Goal: Task Accomplishment & Management: Manage account settings

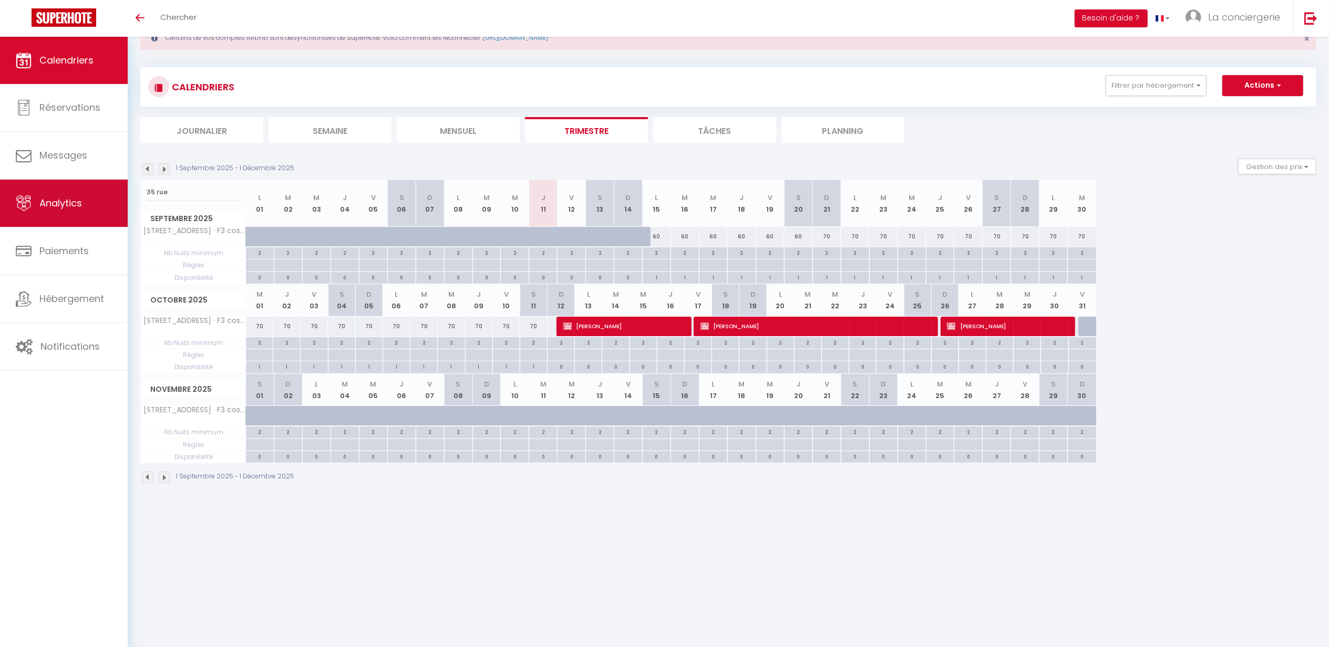
drag, startPoint x: 183, startPoint y: 191, endPoint x: 0, endPoint y: 192, distance: 182.9
click at [64, 191] on div "🟢 Des questions ou besoin d'assistance pour la migration AirBnB? Connectez-vous…" at bounding box center [664, 253] width 1329 height 507
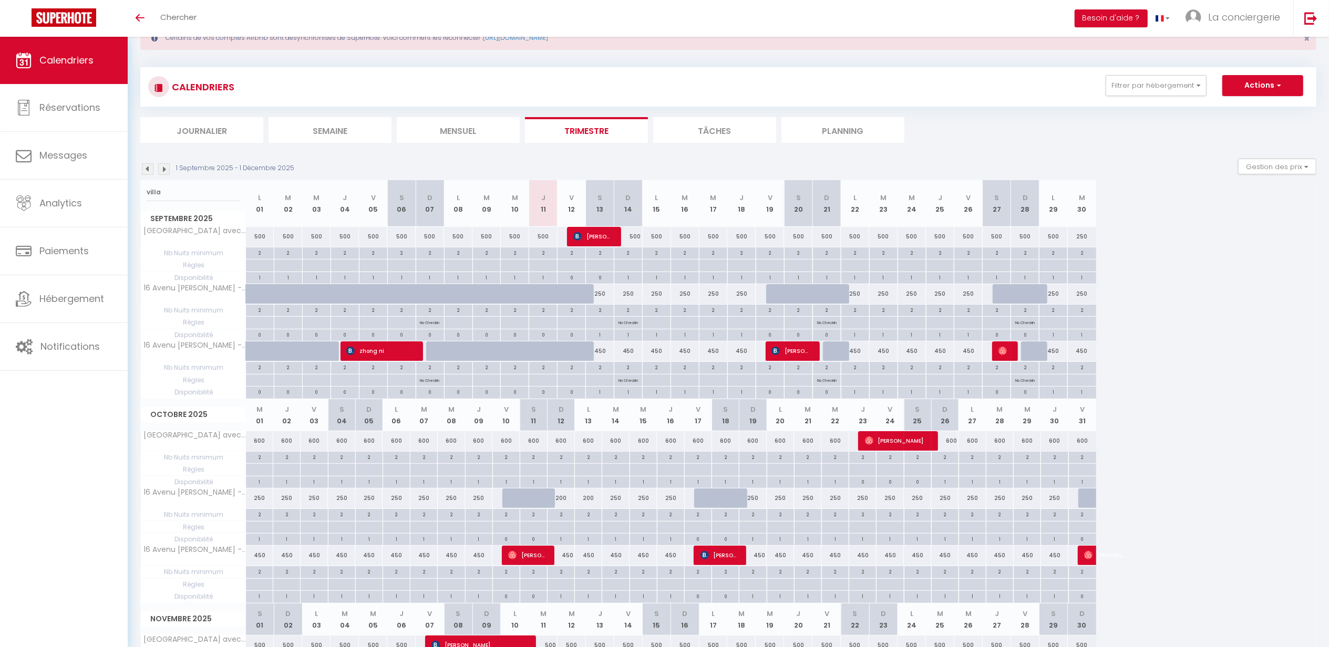
click at [186, 197] on input "villa" at bounding box center [193, 192] width 93 height 19
type input "villa l"
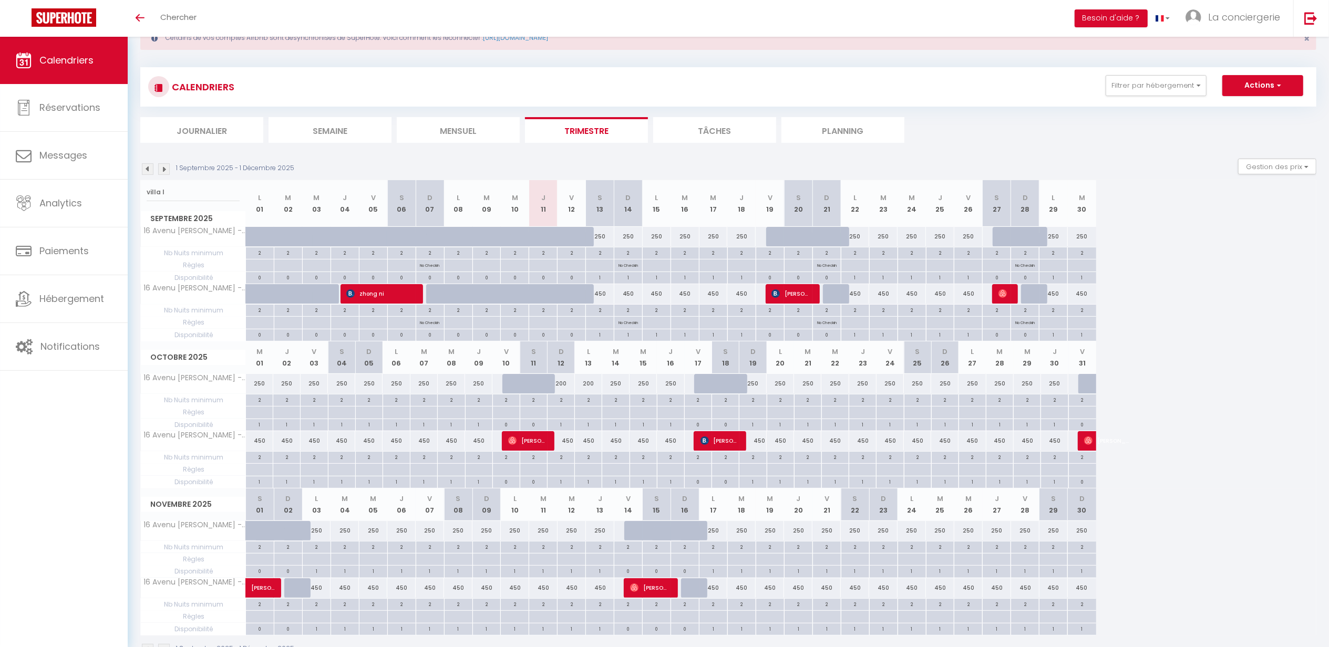
click at [563, 461] on div "2" at bounding box center [561, 457] width 27 height 10
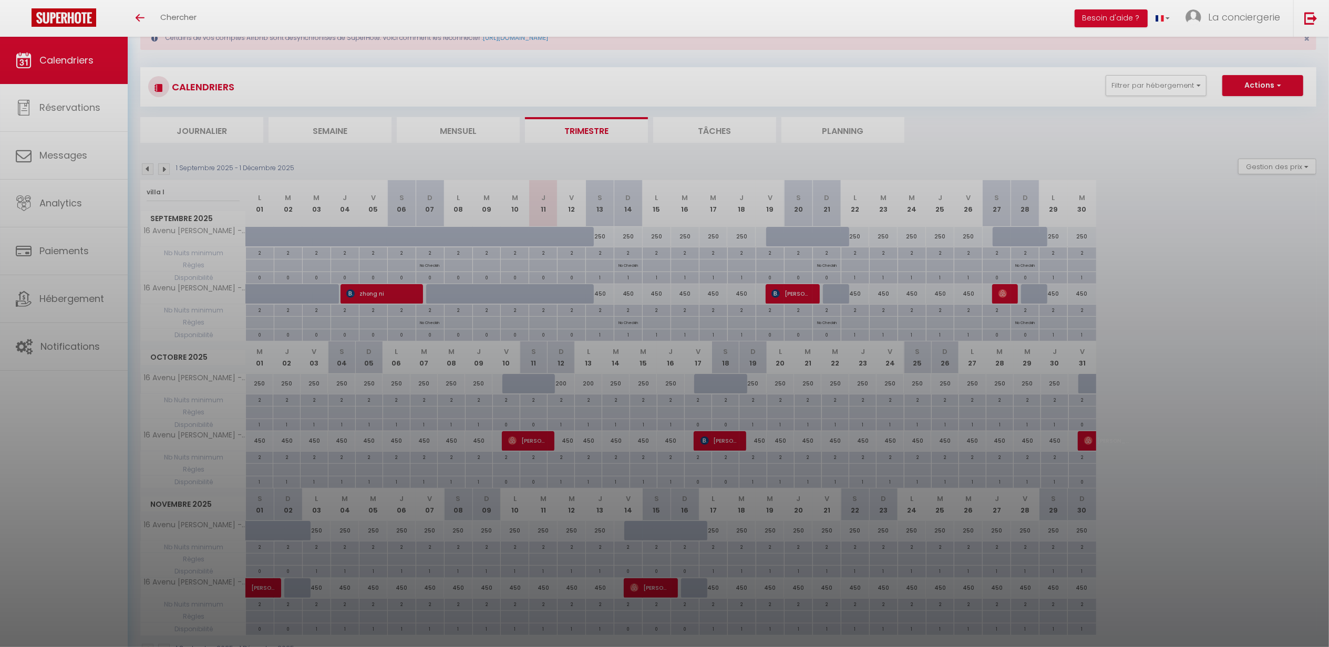
click at [562, 462] on div at bounding box center [664, 323] width 1329 height 647
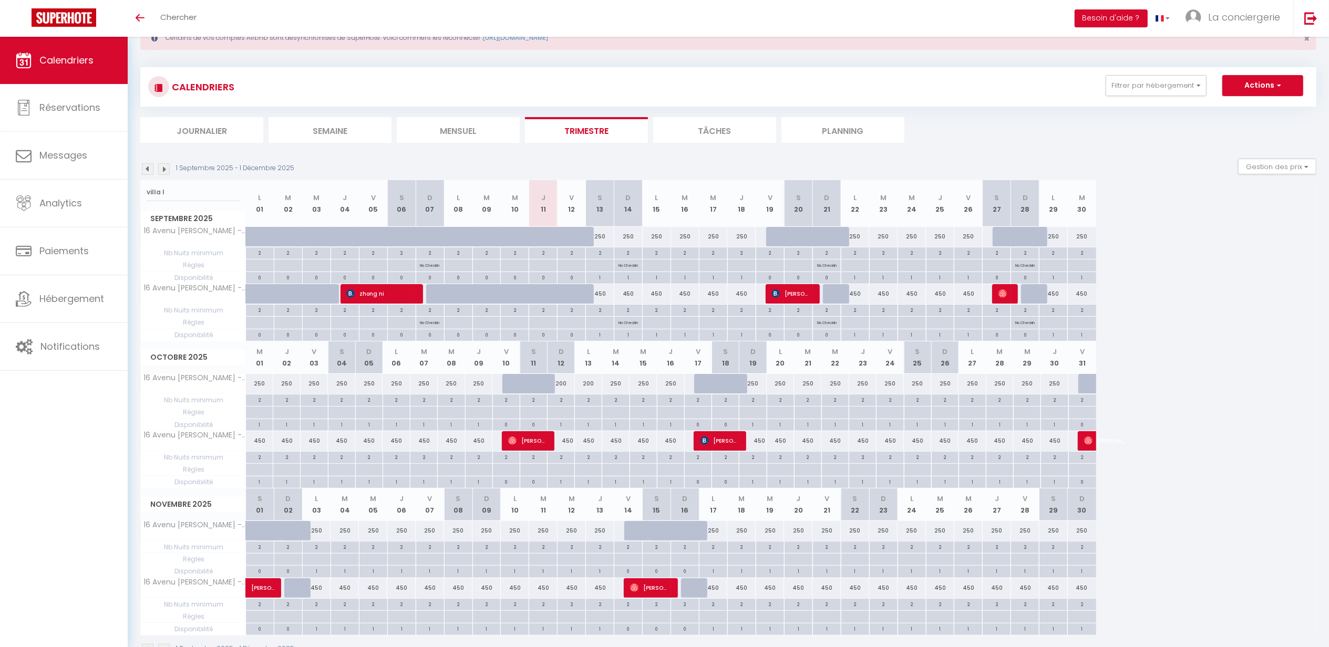
click at [594, 122] on li "Trimestre" at bounding box center [586, 130] width 123 height 26
click at [560, 460] on div "2" at bounding box center [561, 457] width 27 height 10
type input "2"
type input "Dim 12 Octobre 2025"
type input "Lun 13 Octobre 2025"
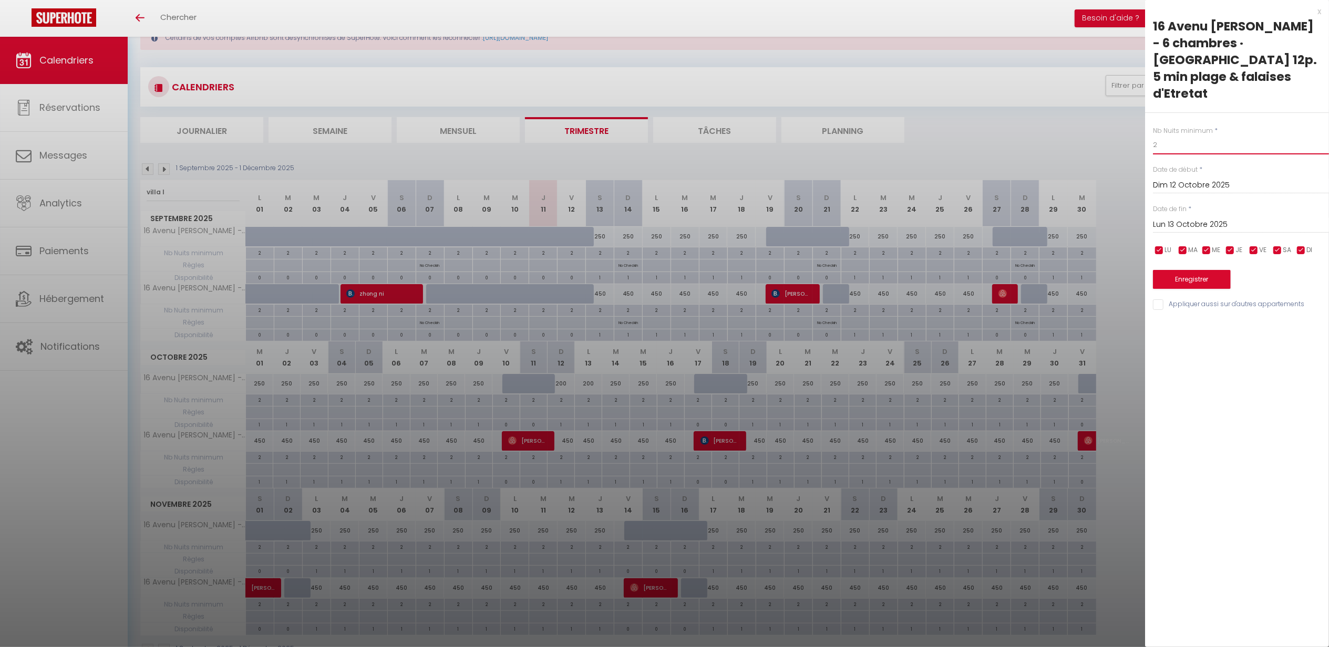
click at [1144, 125] on body "🟢 Des questions ou besoin d'assistance pour la migration AirBnB? Connectez-vous…" at bounding box center [664, 339] width 1329 height 679
type input "1"
click at [1201, 179] on input "Dim 12 Octobre 2025" at bounding box center [1241, 186] width 176 height 14
click at [1182, 277] on span "13" at bounding box center [1187, 287] width 23 height 21
type input "Lun 13 Octobre 2025"
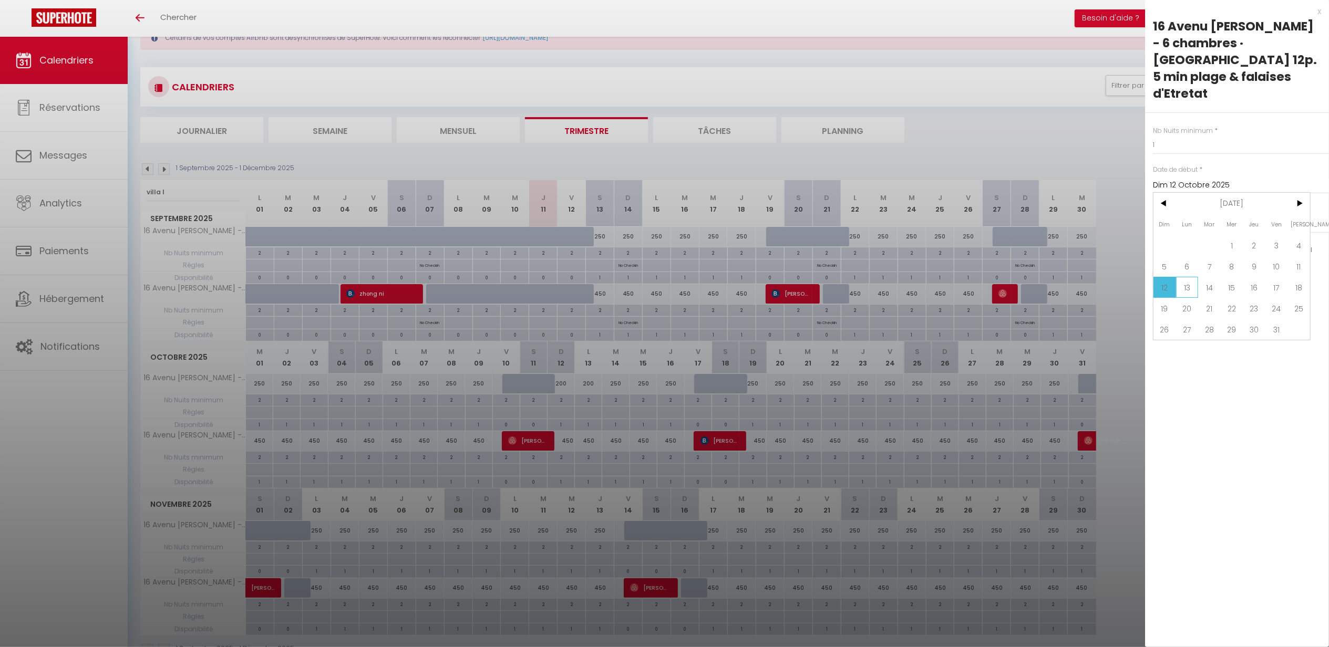
type input "[DATE]"
click at [1192, 270] on button "Enregistrer" at bounding box center [1192, 279] width 78 height 19
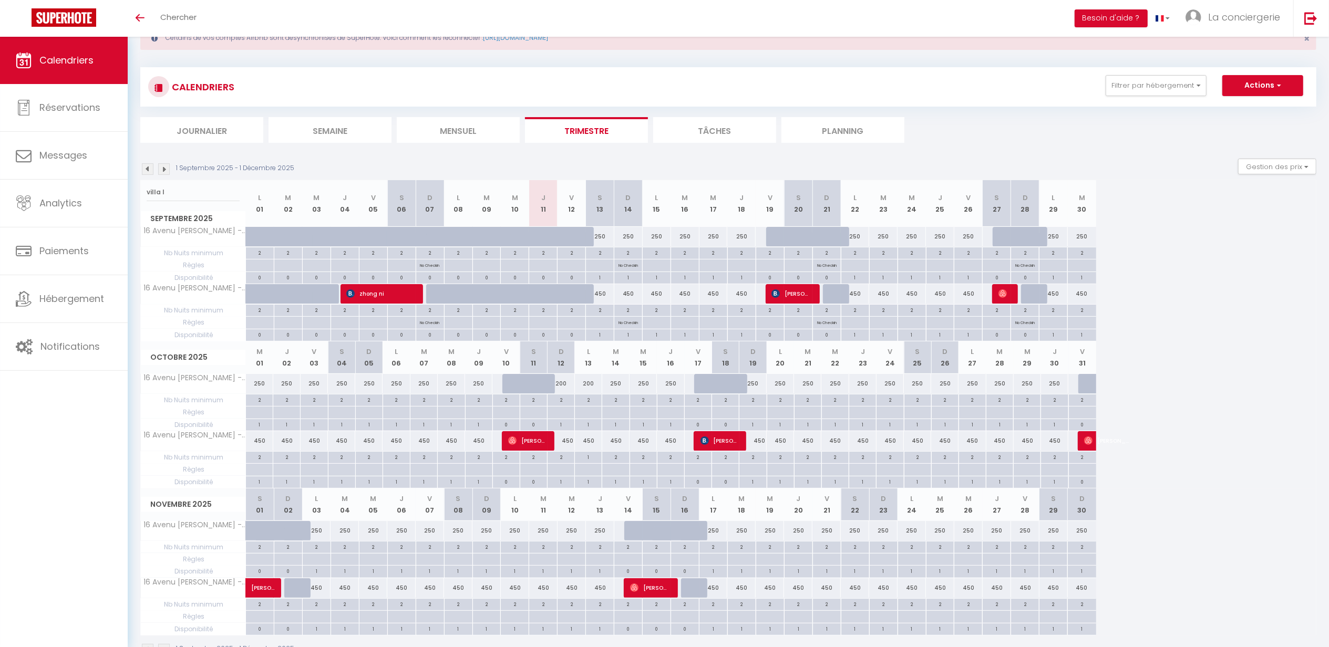
click at [590, 446] on div "450" at bounding box center [588, 440] width 27 height 19
type input "450"
type input "Lun 13 Octobre 2025"
type input "[DATE]"
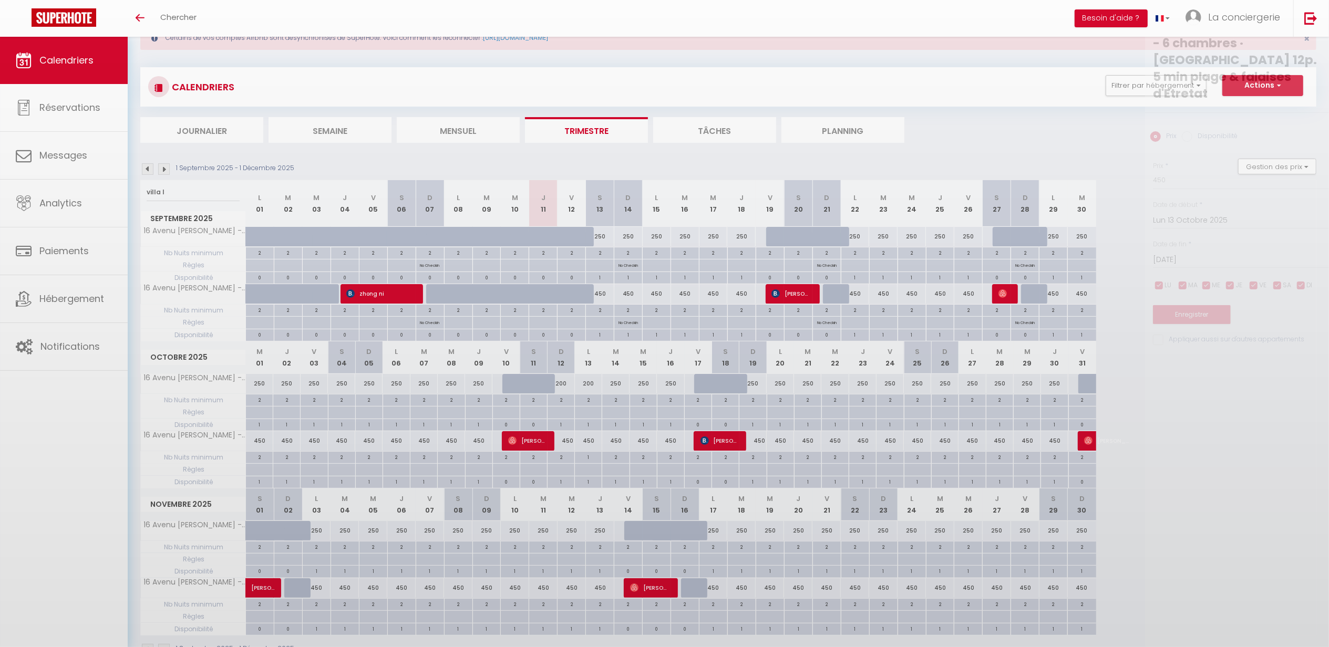
click at [590, 446] on div at bounding box center [664, 323] width 1329 height 647
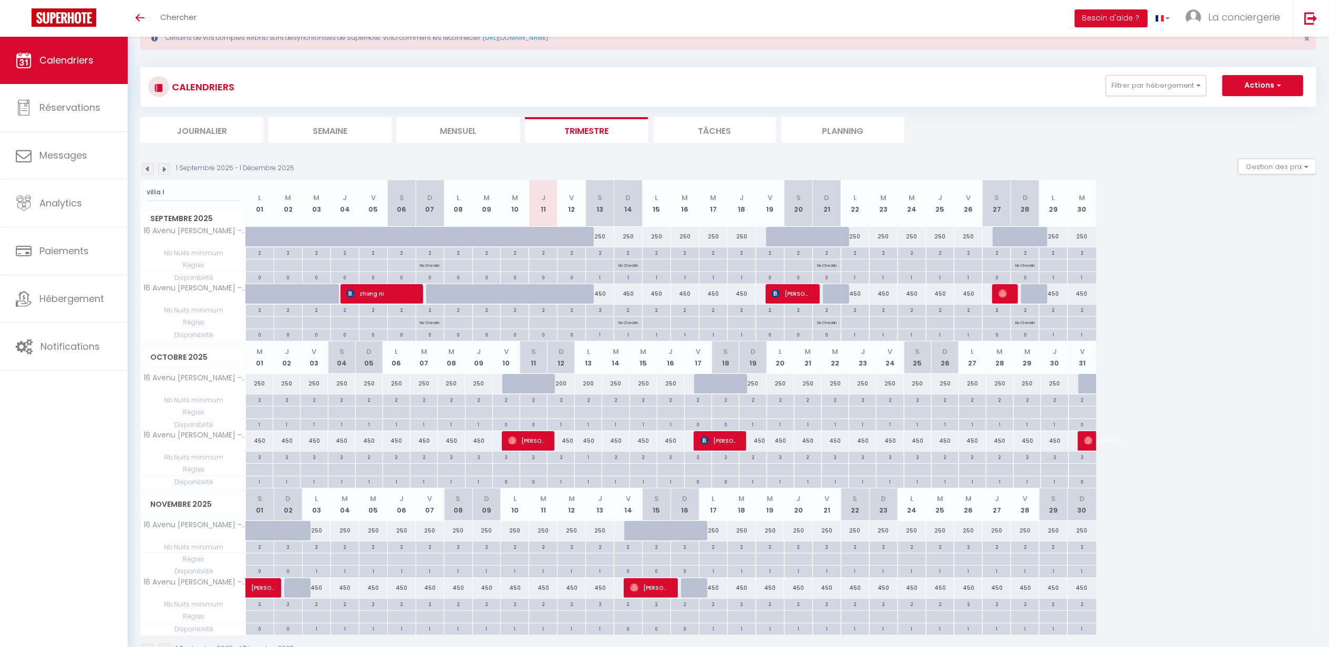
click at [591, 441] on div "450" at bounding box center [588, 440] width 27 height 19
type input "450"
type input "Lun 13 Octobre 2025"
type input "[DATE]"
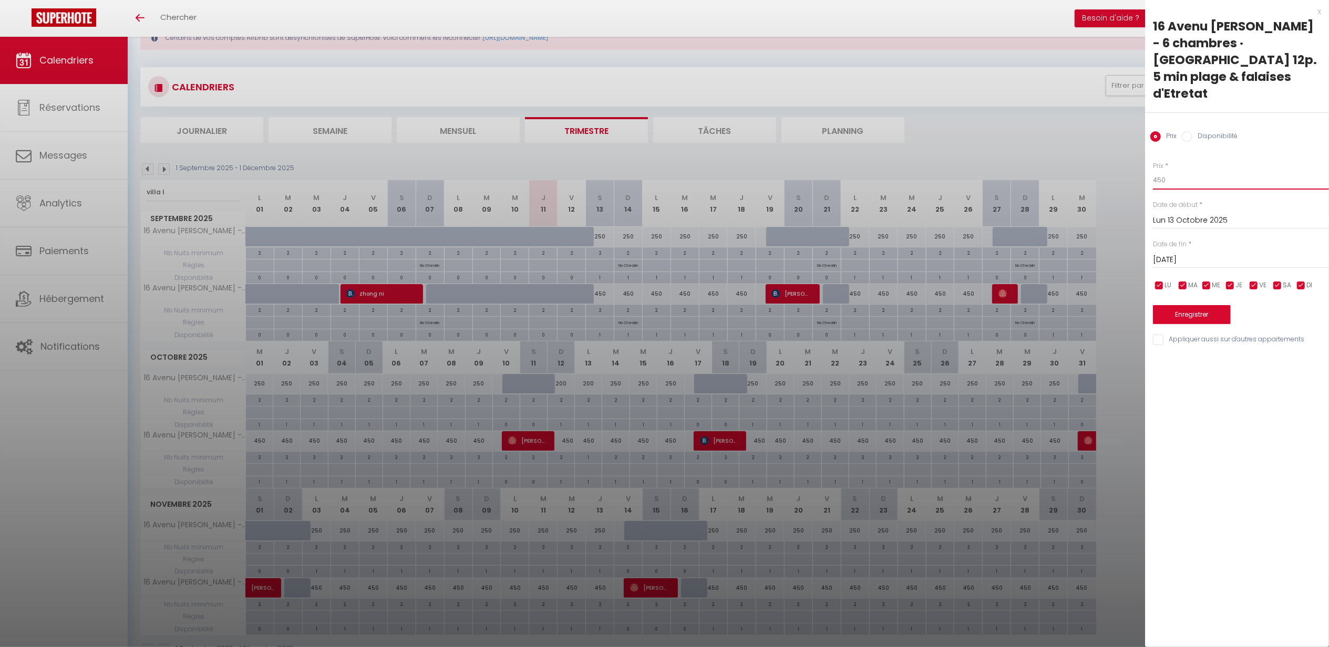
click at [1145, 167] on div "Prix * 450 Statut * Disponible Indisponible Date de début * [DATE] < [DATE] > D…" at bounding box center [1237, 247] width 184 height 199
drag, startPoint x: 1183, startPoint y: 162, endPoint x: 1130, endPoint y: 160, distance: 53.6
click at [1134, 164] on body "🟢 Des questions ou besoin d'assistance pour la migration AirBnB? Connectez-vous…" at bounding box center [664, 339] width 1329 height 679
drag, startPoint x: 1136, startPoint y: 169, endPoint x: 1100, endPoint y: 167, distance: 35.8
click at [1100, 167] on body "🟢 Des questions ou besoin d'assistance pour la migration AirBnB? Connectez-vous…" at bounding box center [664, 339] width 1329 height 679
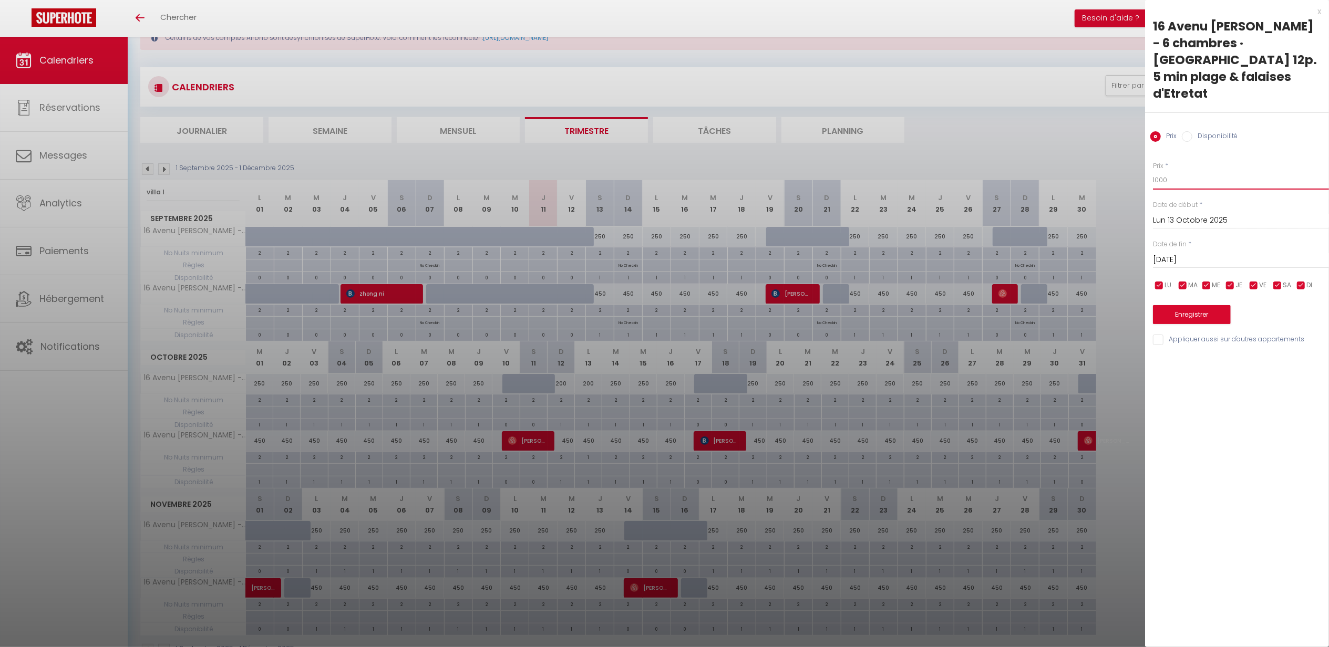
type input "1000"
click at [1189, 305] on button "Enregistrer" at bounding box center [1192, 314] width 78 height 19
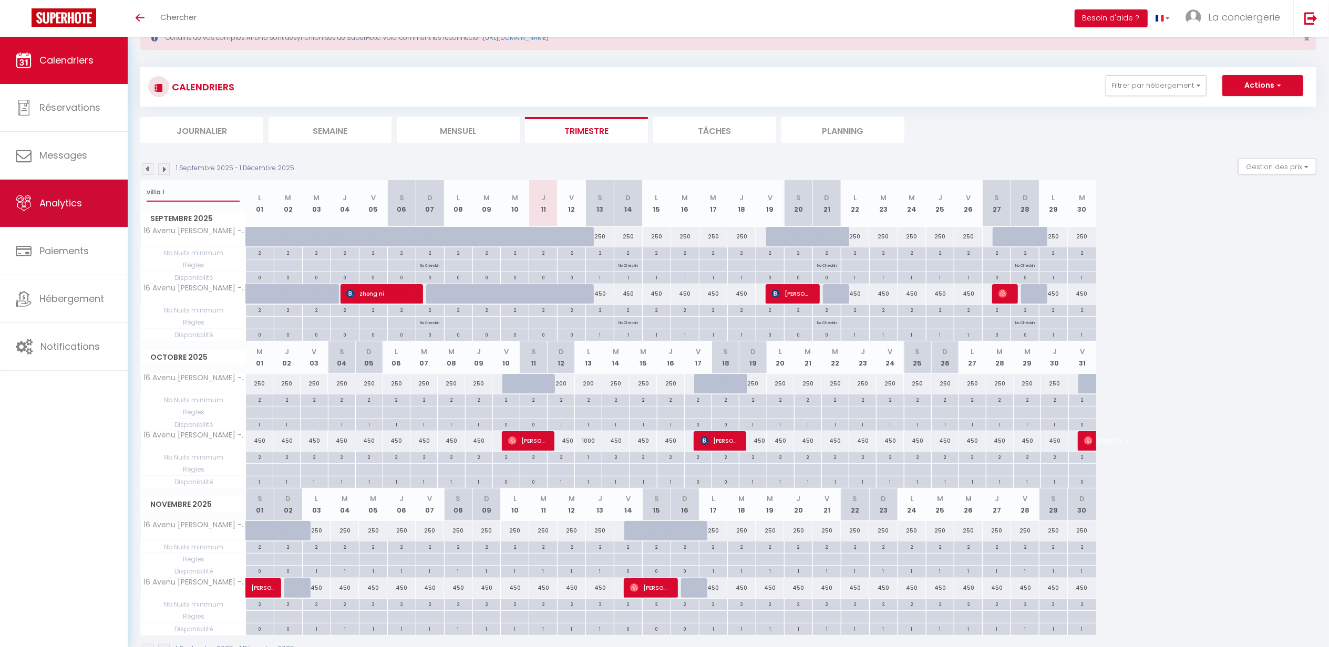
drag, startPoint x: 177, startPoint y: 191, endPoint x: 107, endPoint y: 191, distance: 69.9
click at [107, 191] on div "🟢 Des questions ou besoin d'assistance pour la migration AirBnB? Connectez-vous…" at bounding box center [664, 339] width 1329 height 679
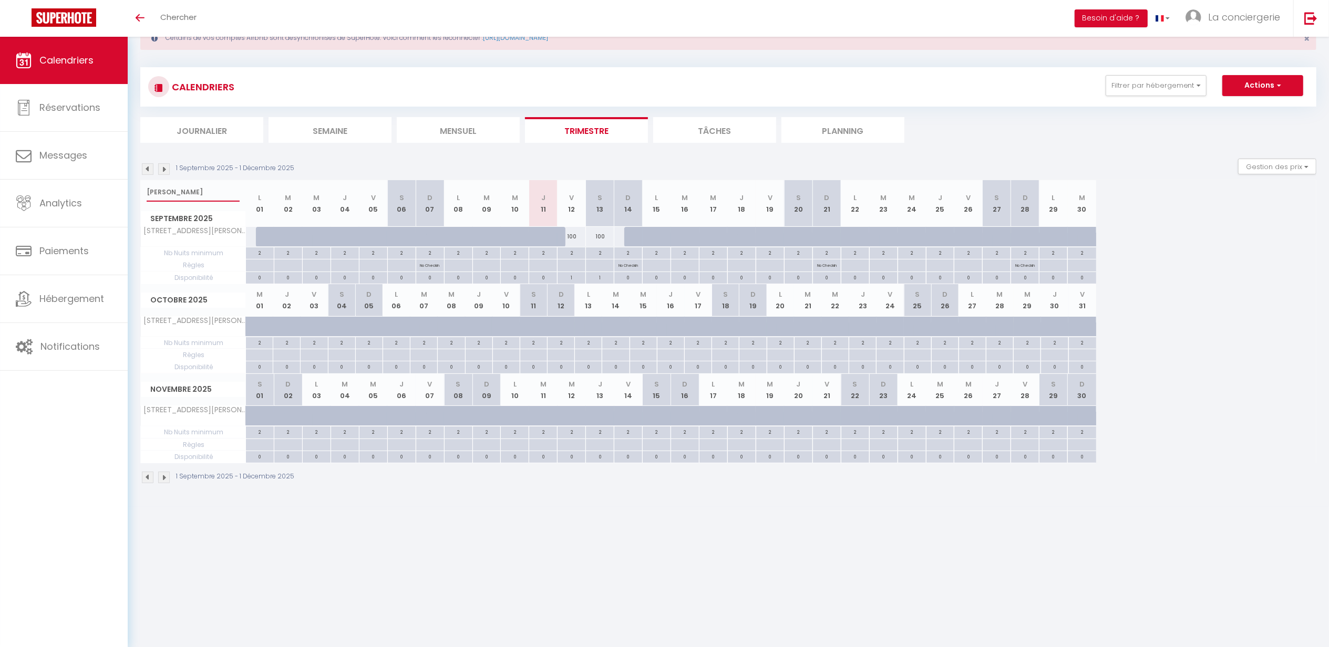
drag, startPoint x: 198, startPoint y: 190, endPoint x: 133, endPoint y: 190, distance: 65.2
click at [141, 190] on div "[PERSON_NAME]" at bounding box center [193, 192] width 105 height 24
click at [192, 192] on input "[PERSON_NAME]" at bounding box center [193, 192] width 93 height 19
click at [120, 191] on div "🟢 Des questions ou besoin d'assistance pour la migration AirBnB? Connectez-vous…" at bounding box center [664, 253] width 1329 height 507
type input "[GEOGRAPHIC_DATA]"
